Goal: Task Accomplishment & Management: Manage account settings

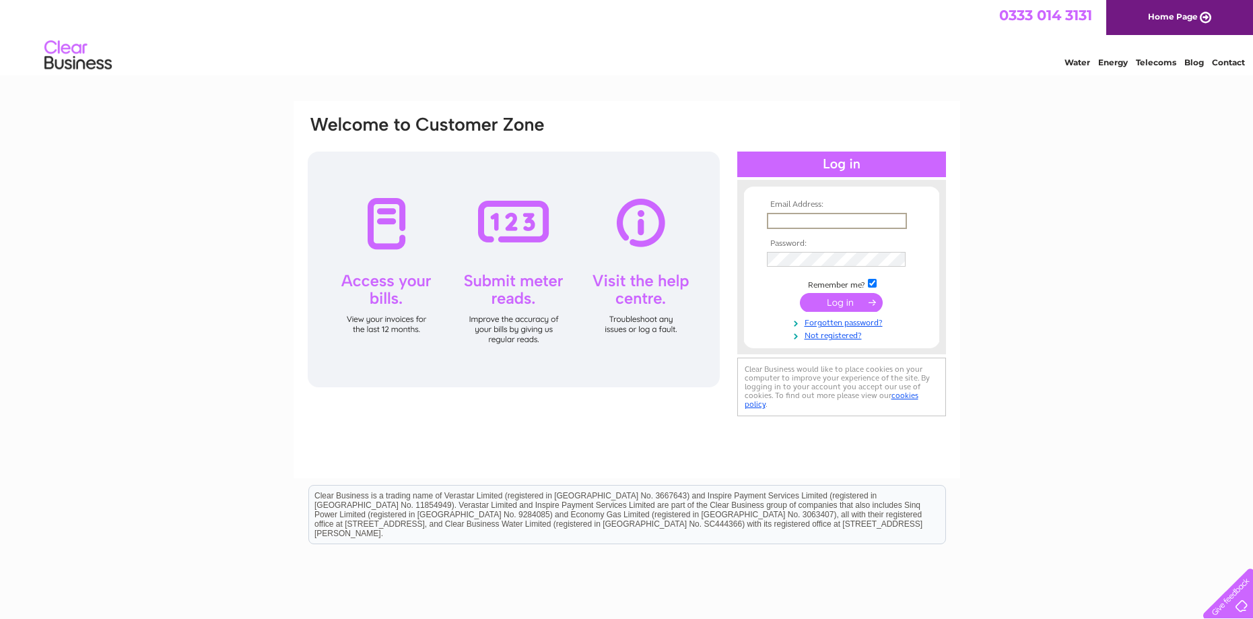
click at [802, 216] on input "text" at bounding box center [837, 221] width 140 height 16
type input "treasurer@ivybridgerugby.org.uk"
click at [849, 300] on input "submit" at bounding box center [841, 300] width 83 height 19
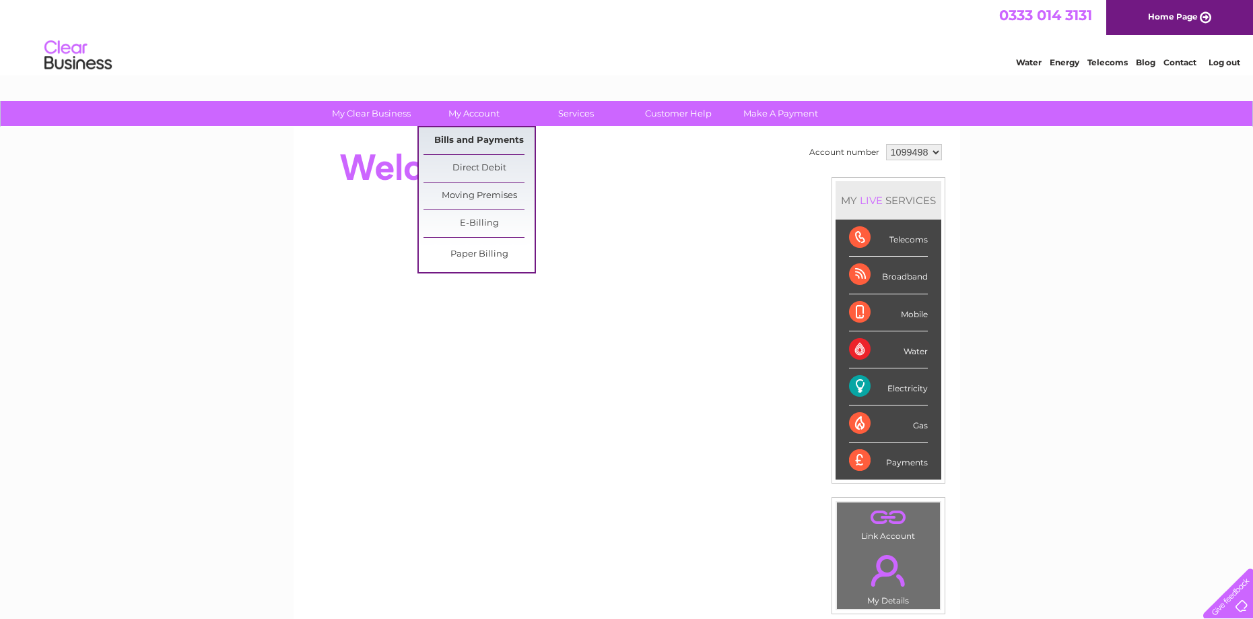
click at [474, 139] on link "Bills and Payments" at bounding box center [478, 140] width 111 height 27
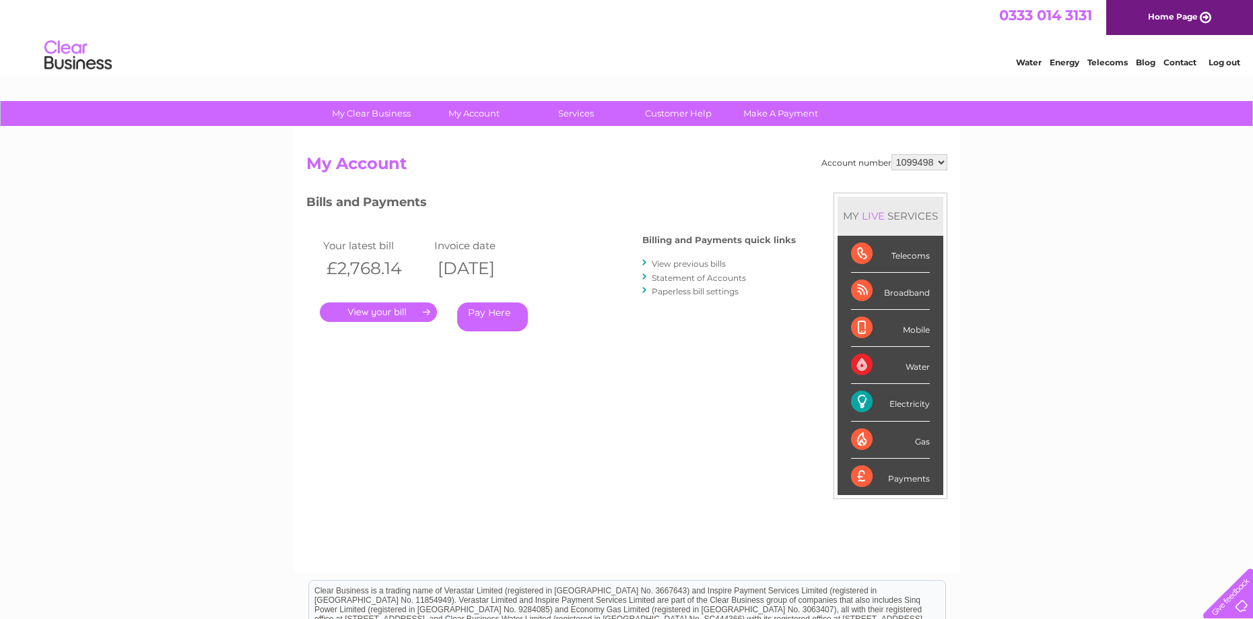
click at [362, 311] on link "." at bounding box center [378, 312] width 117 height 20
click at [682, 266] on link "View previous bills" at bounding box center [689, 263] width 74 height 10
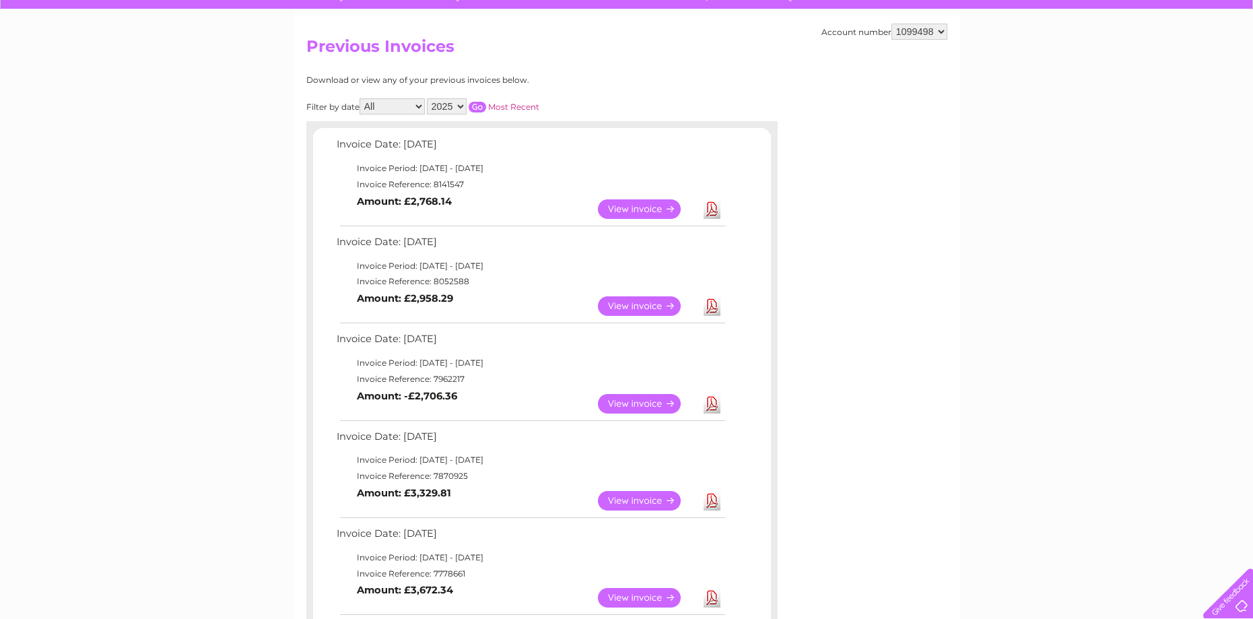
scroll to position [135, 0]
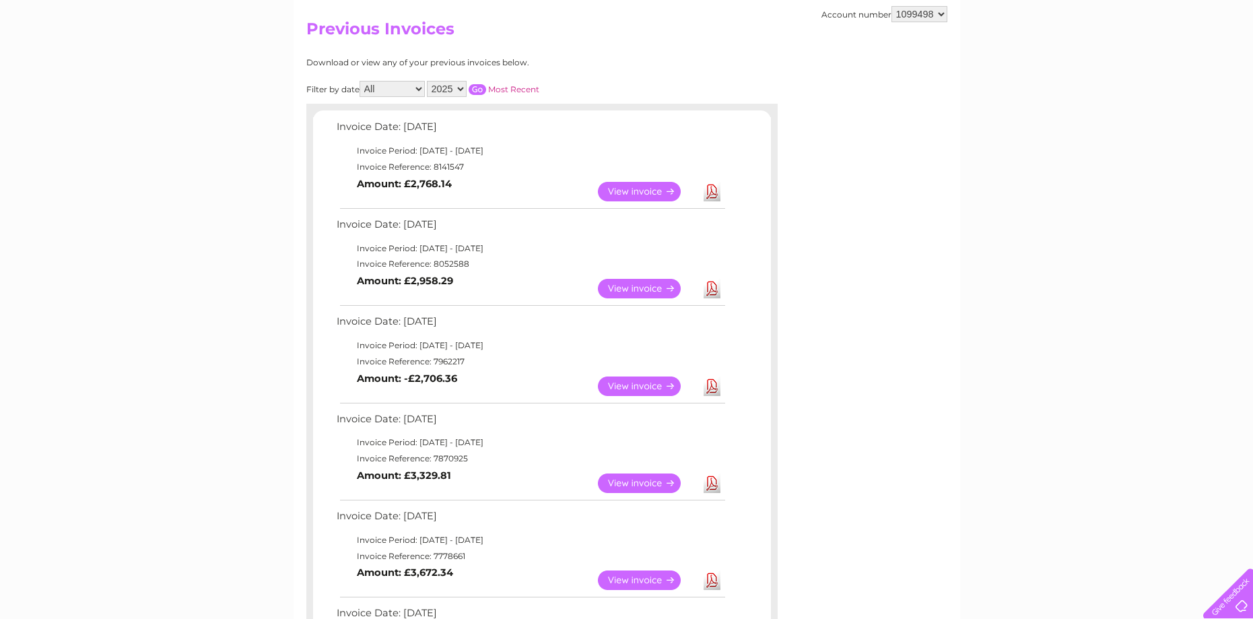
click at [626, 285] on link "View" at bounding box center [647, 289] width 99 height 20
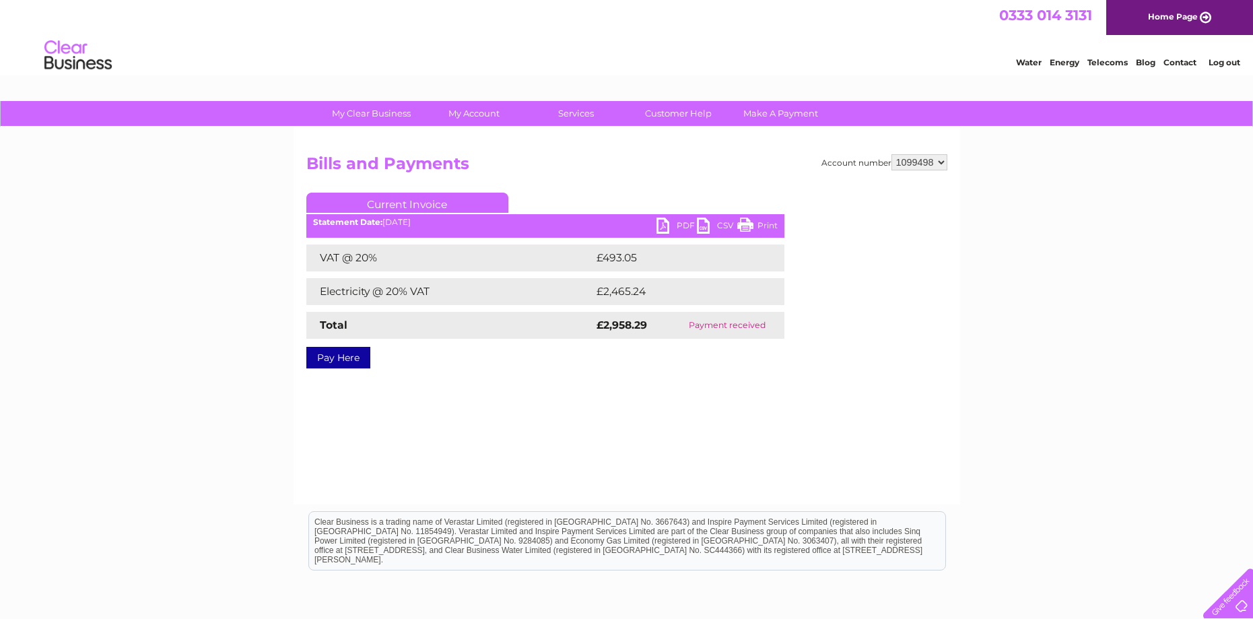
click at [681, 225] on link "PDF" at bounding box center [676, 227] width 40 height 20
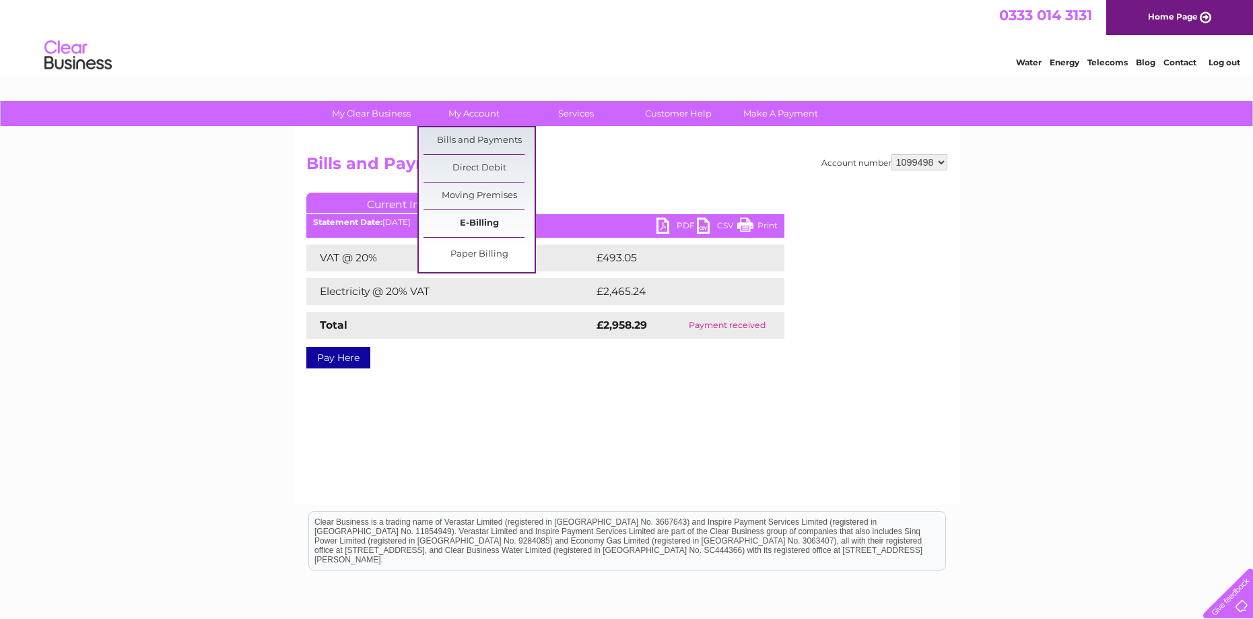
click at [472, 221] on link "E-Billing" at bounding box center [478, 223] width 111 height 27
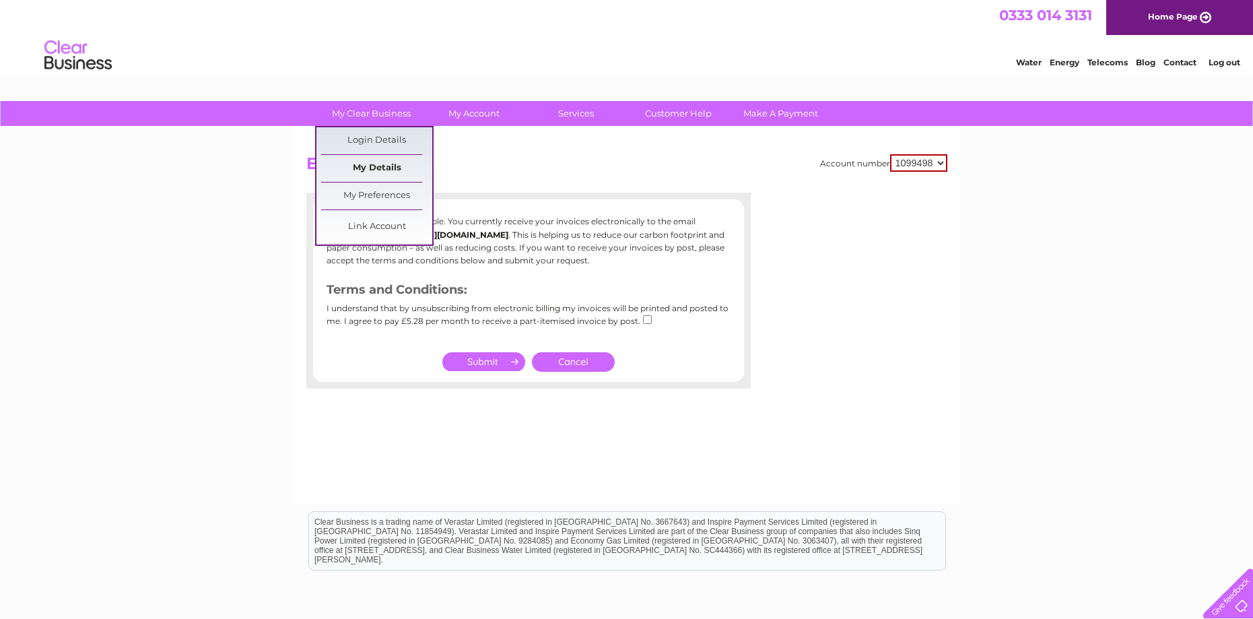
click at [378, 170] on link "My Details" at bounding box center [376, 168] width 111 height 27
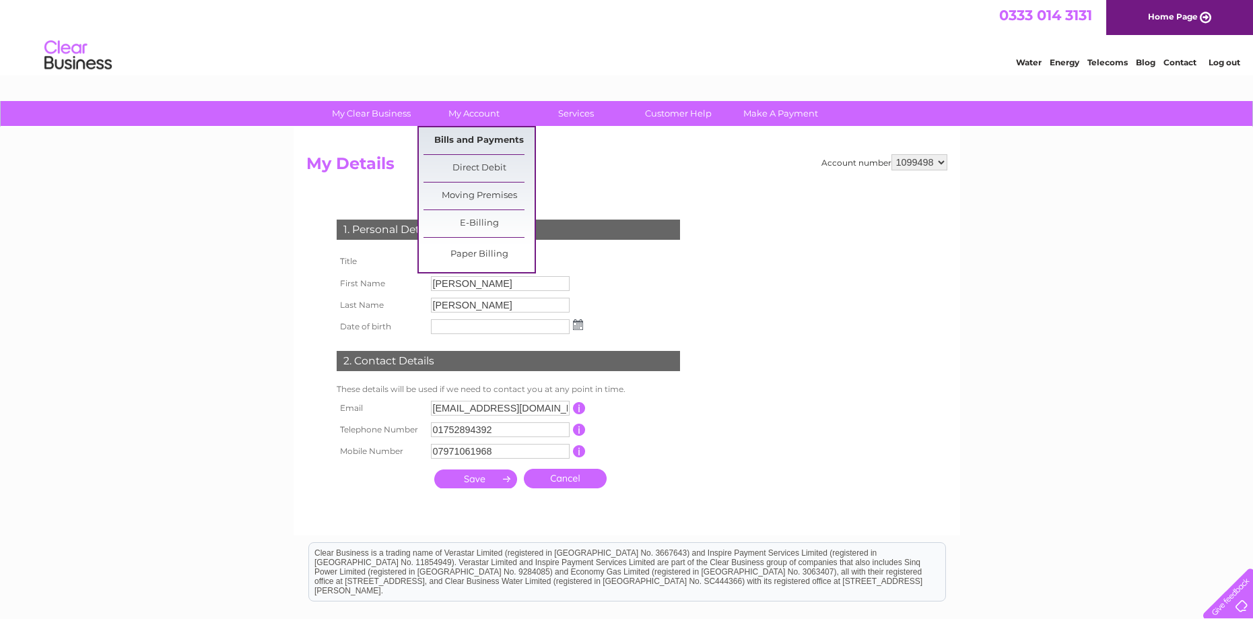
click at [493, 136] on link "Bills and Payments" at bounding box center [478, 140] width 111 height 27
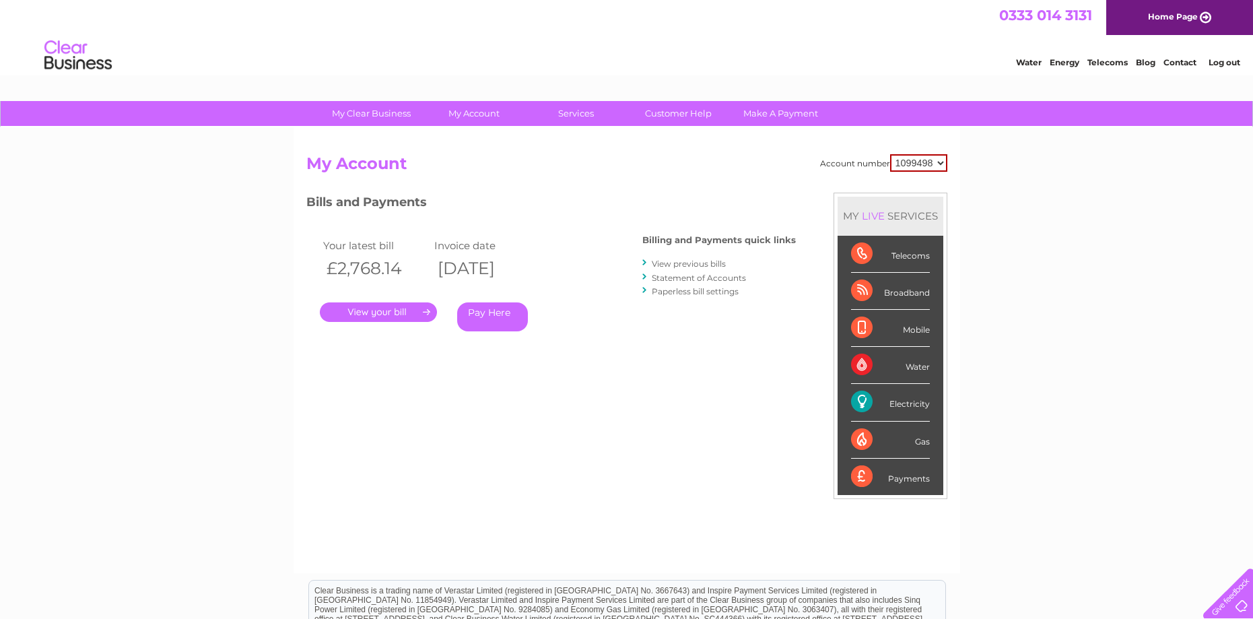
click at [391, 316] on link "." at bounding box center [378, 312] width 117 height 20
